Goal: Information Seeking & Learning: Learn about a topic

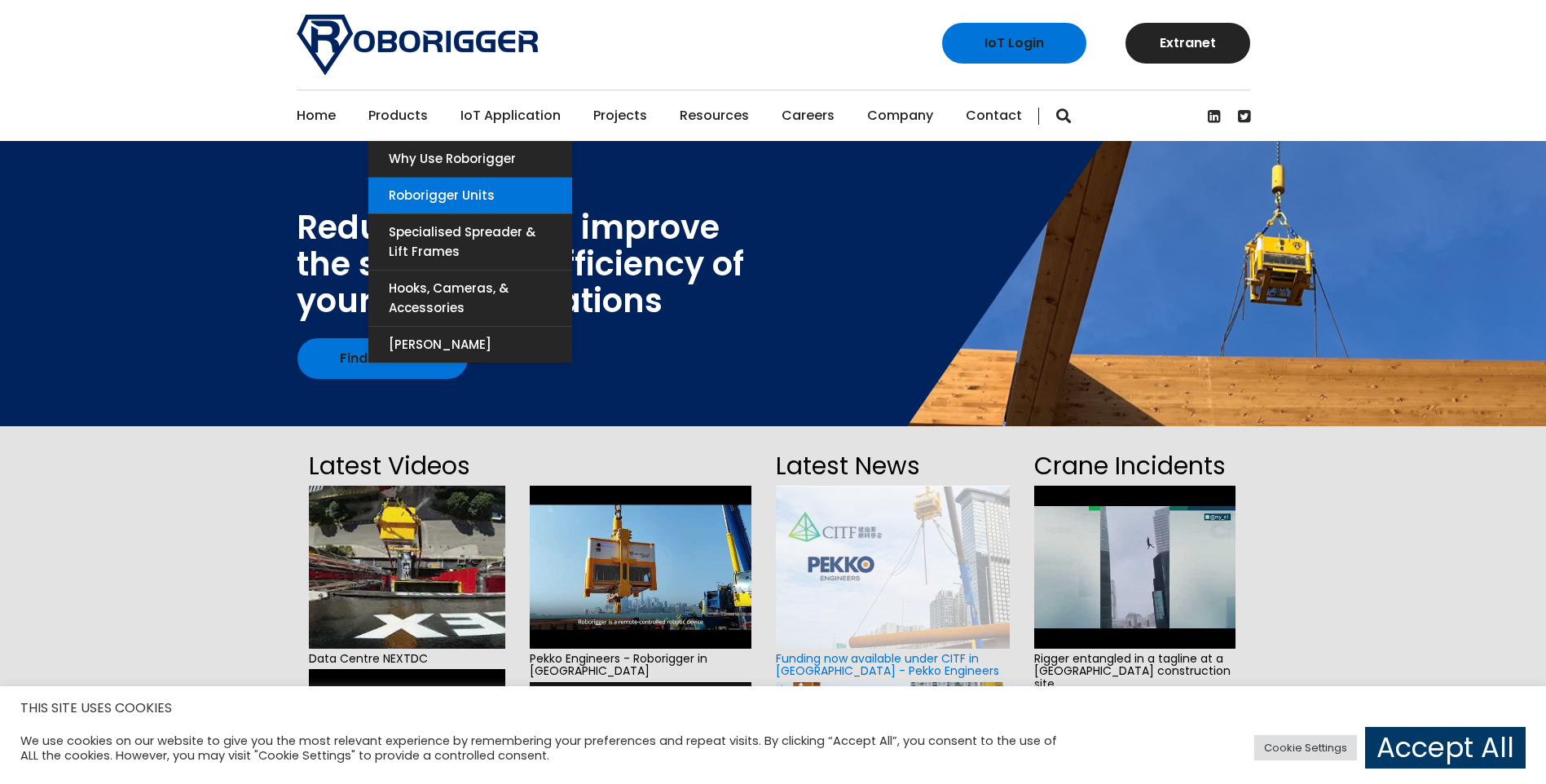
click at [408, 188] on link "Roborigger Units" at bounding box center [470, 196] width 204 height 36
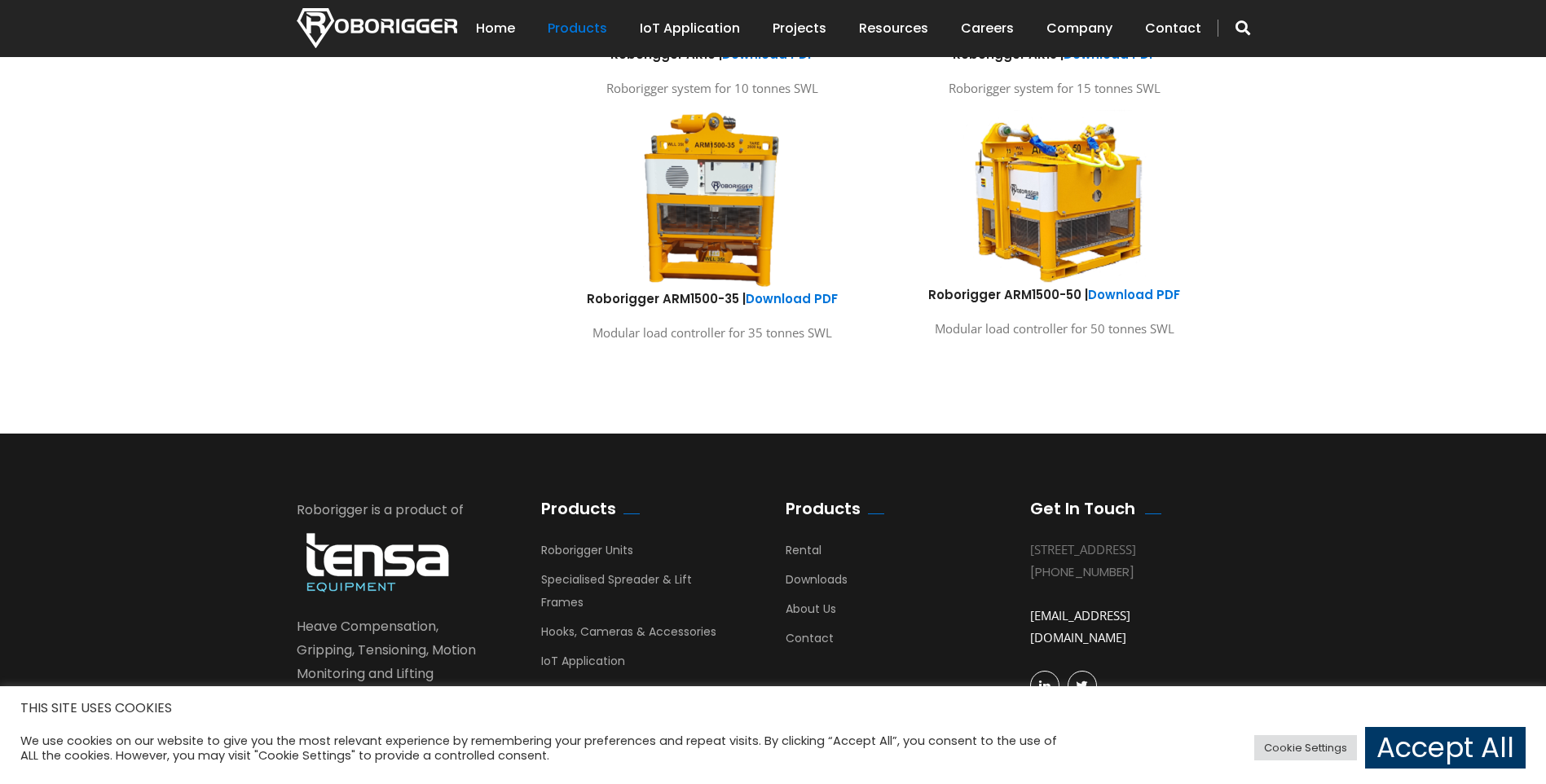
scroll to position [1059, 0]
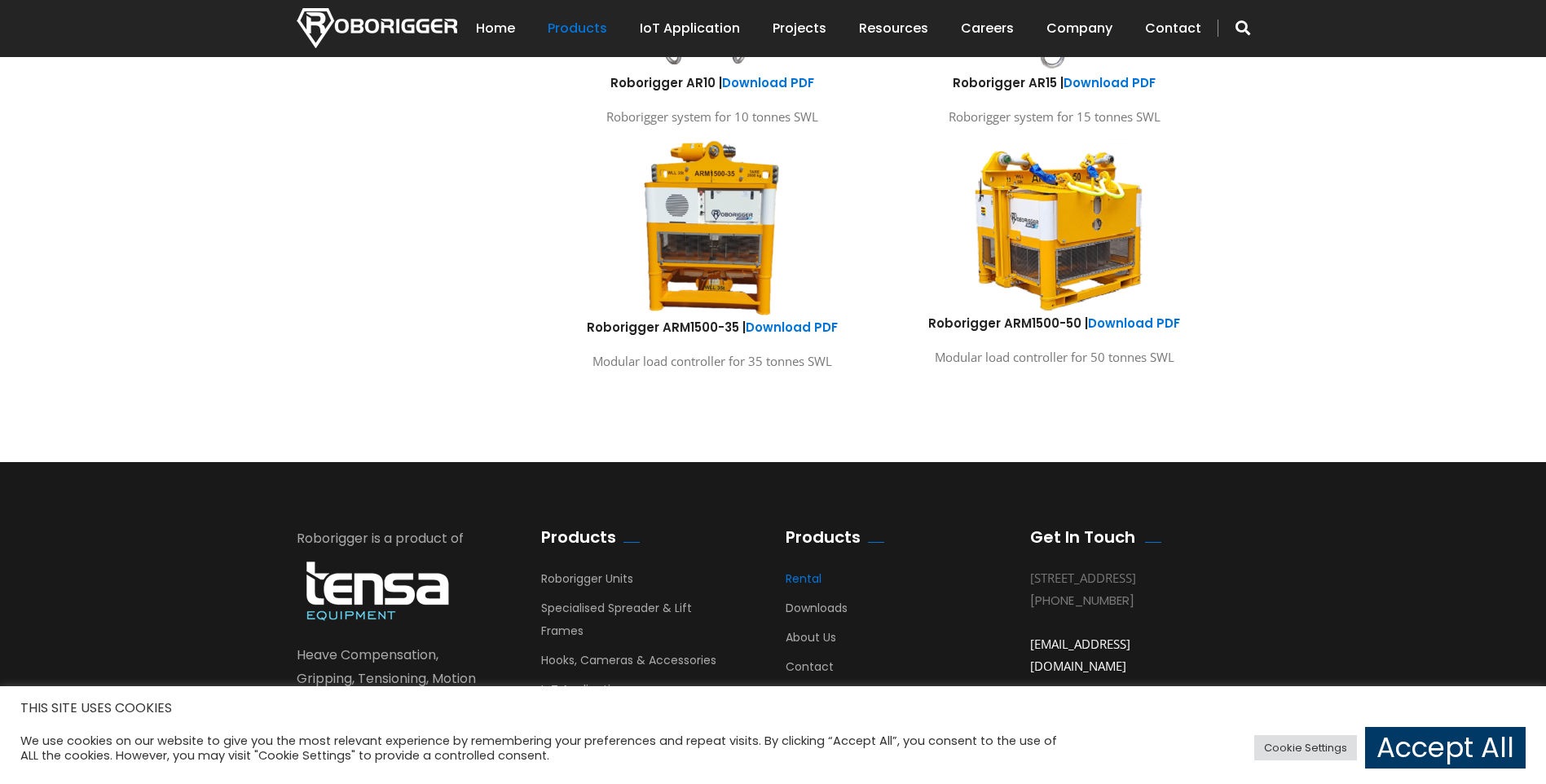
click at [802, 578] on link "Rental" at bounding box center [804, 583] width 36 height 25
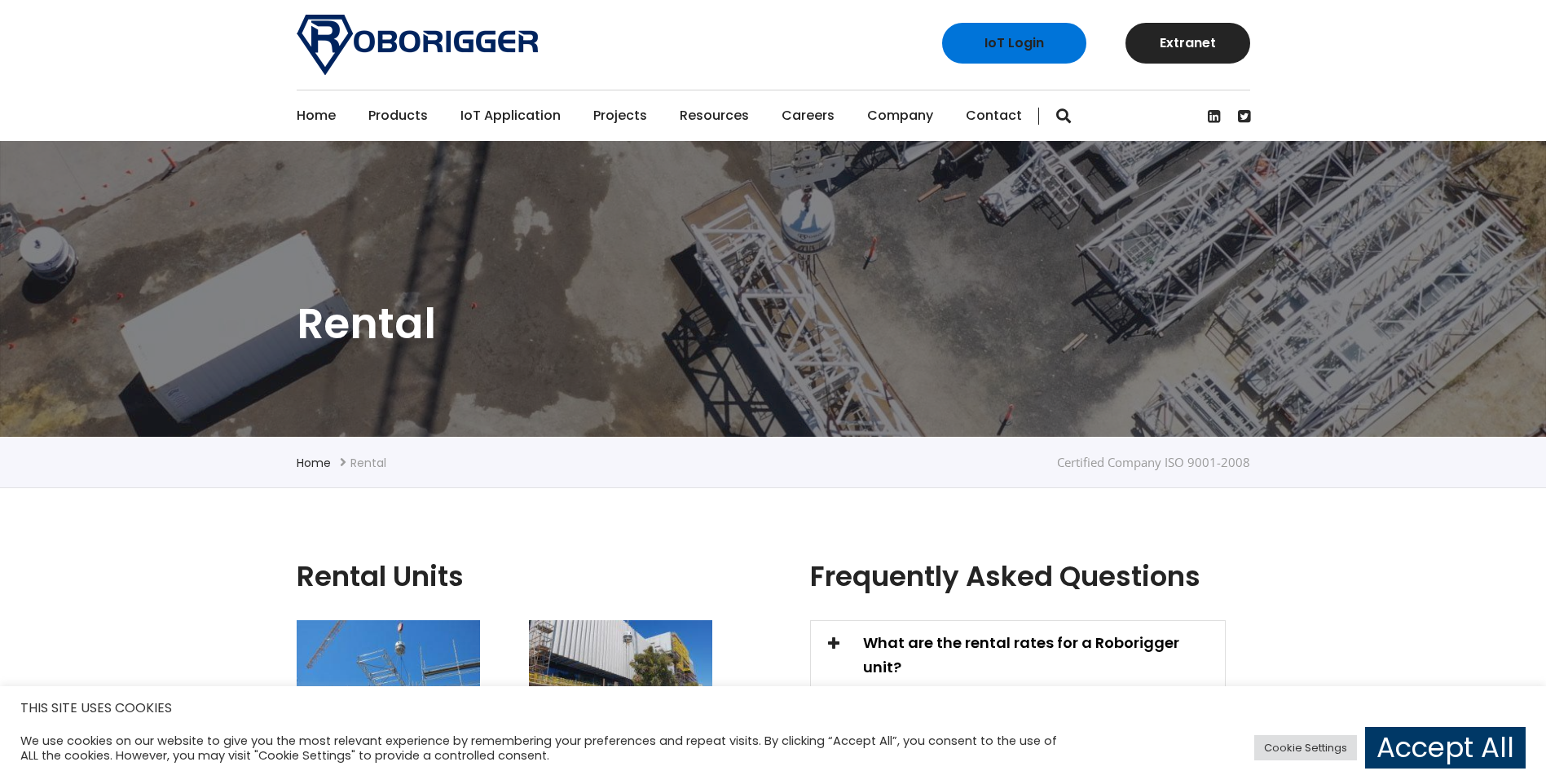
click at [323, 114] on link "Home" at bounding box center [316, 115] width 39 height 51
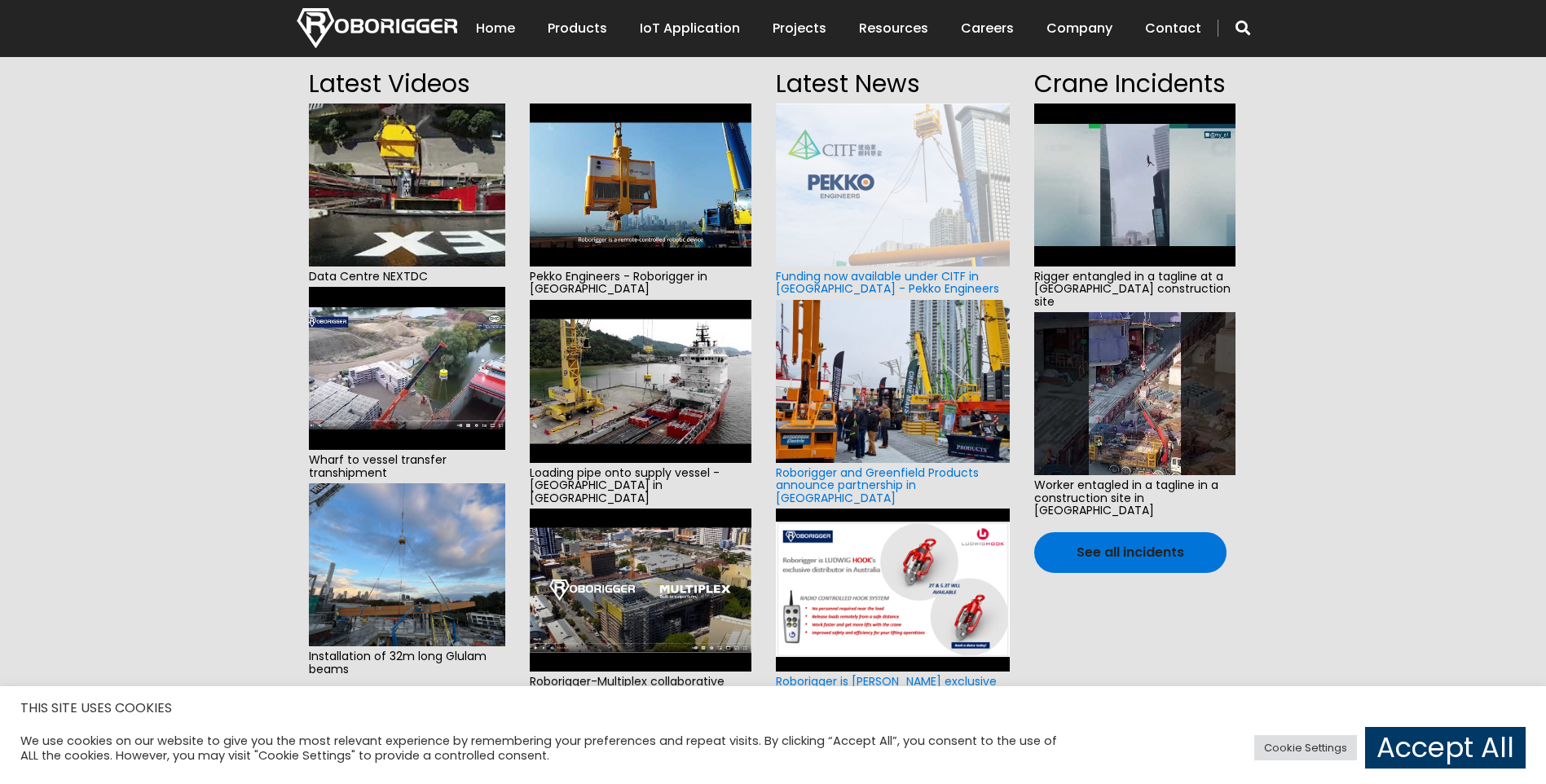
scroll to position [408, 0]
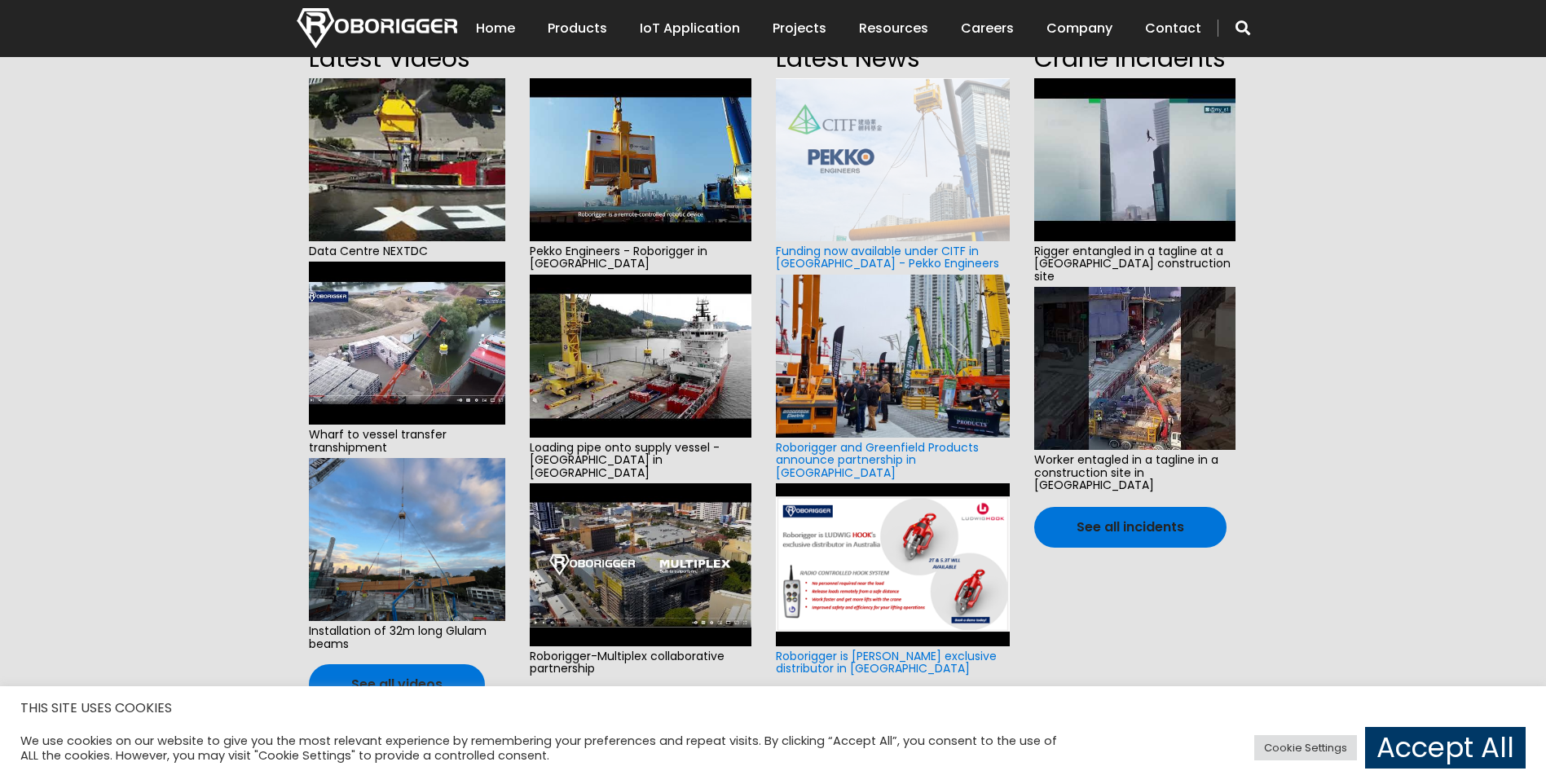
click at [423, 554] on img at bounding box center [407, 538] width 197 height 163
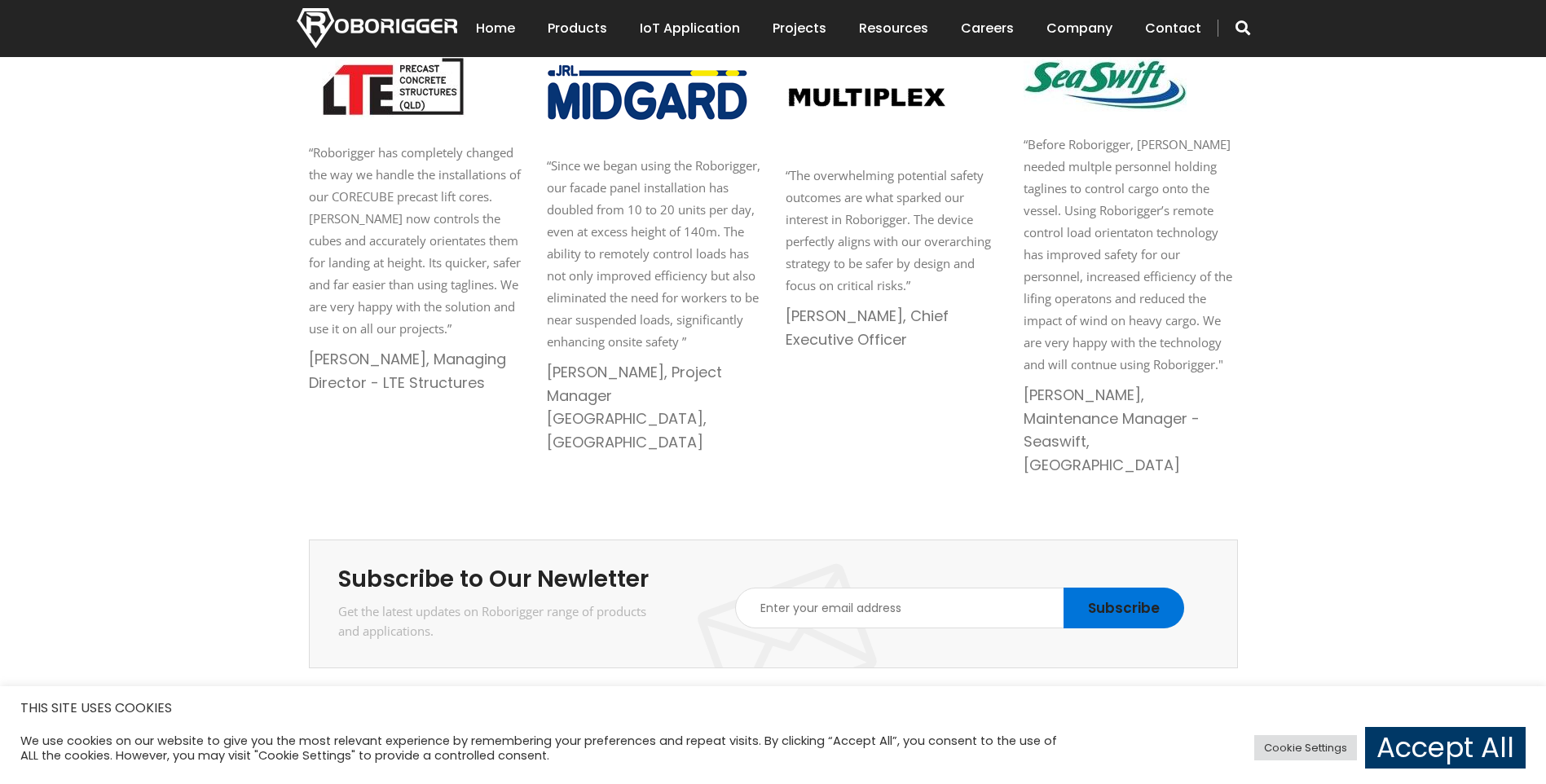
scroll to position [2444, 0]
